Goal: Navigation & Orientation: Find specific page/section

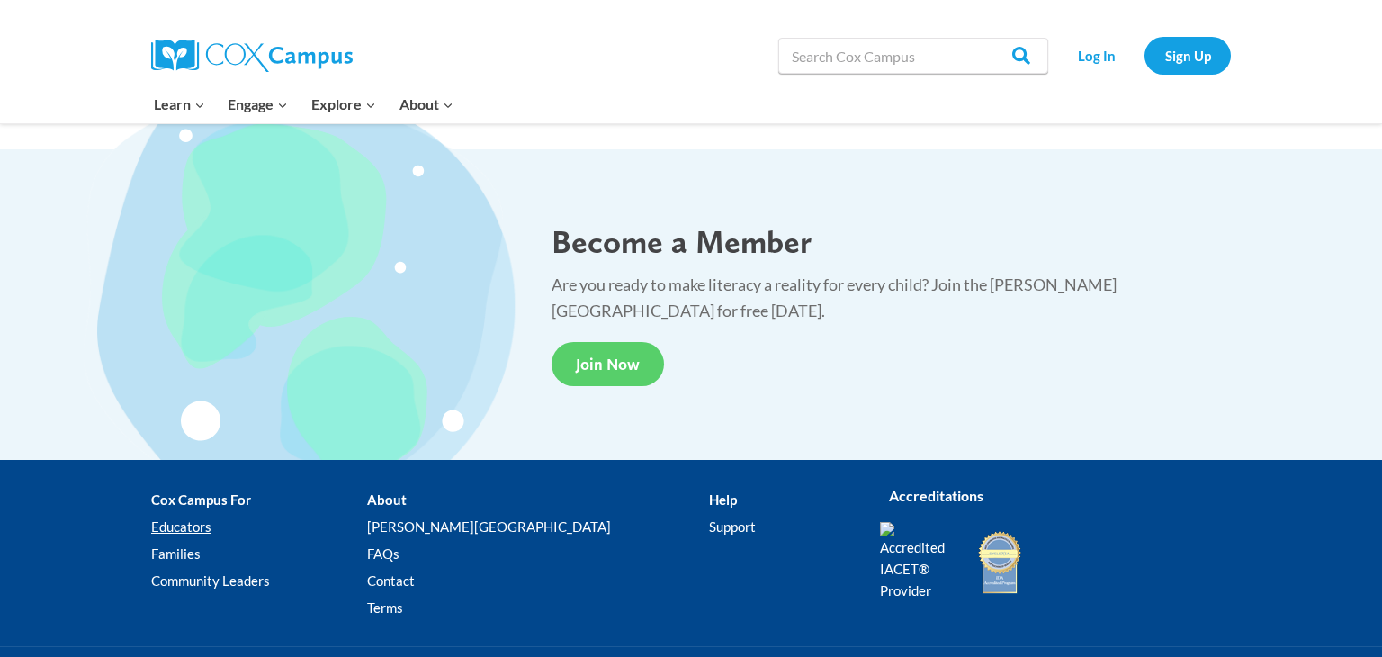
scroll to position [3291, 0]
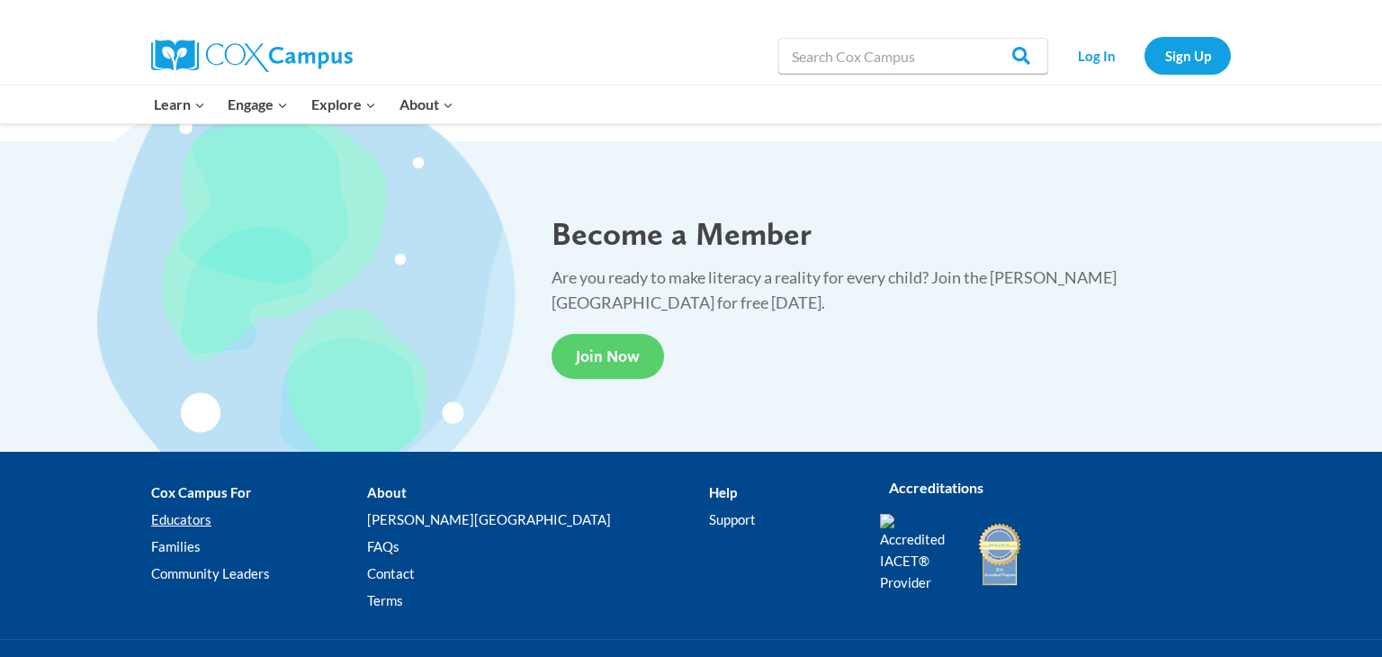
click at [195, 518] on link "Educators" at bounding box center [259, 518] width 216 height 27
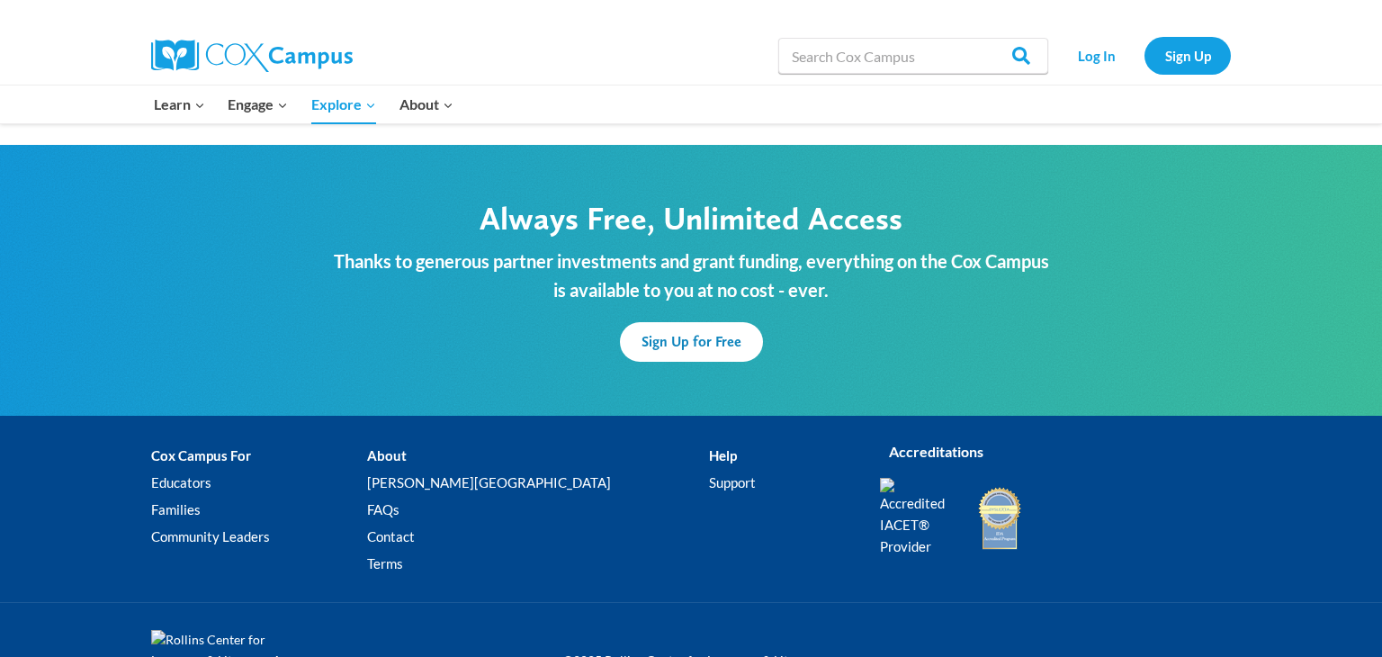
scroll to position [5429, 0]
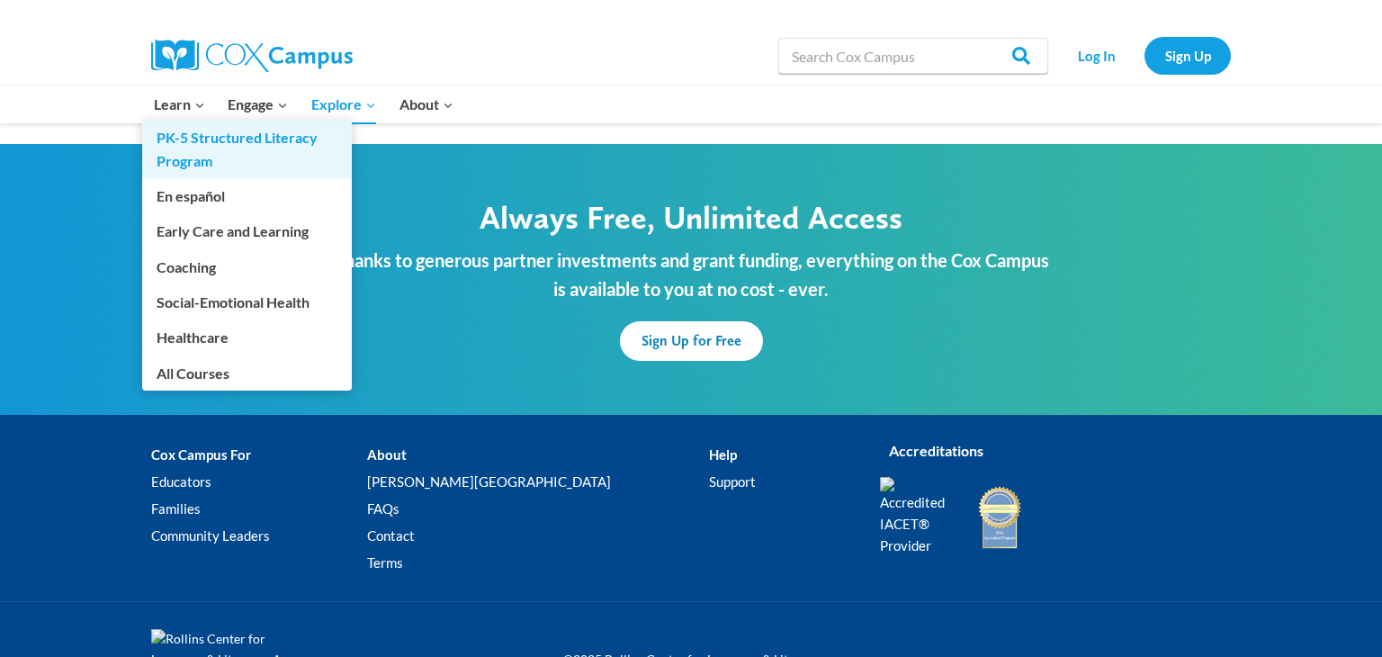
click at [209, 157] on link "PK-5 Structured Literacy Program" at bounding box center [247, 150] width 210 height 58
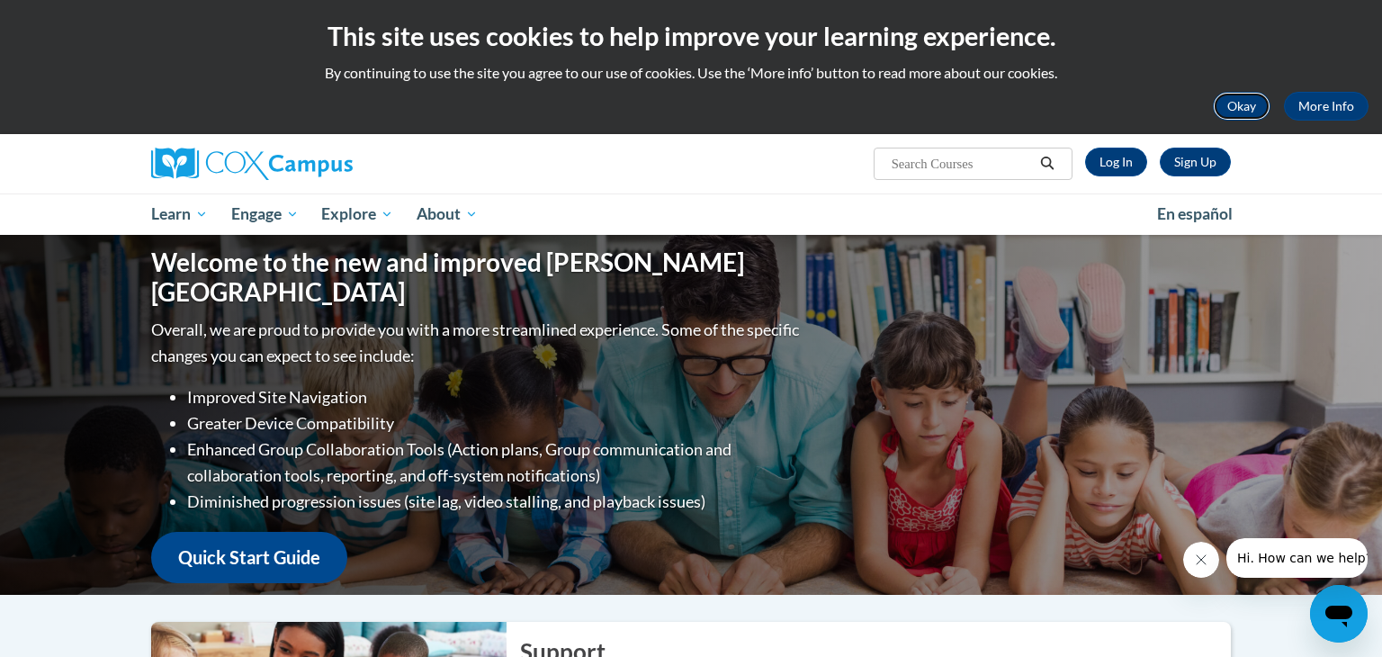
click at [1245, 109] on button "Okay" at bounding box center [1241, 106] width 58 height 29
